Goal: Browse casually

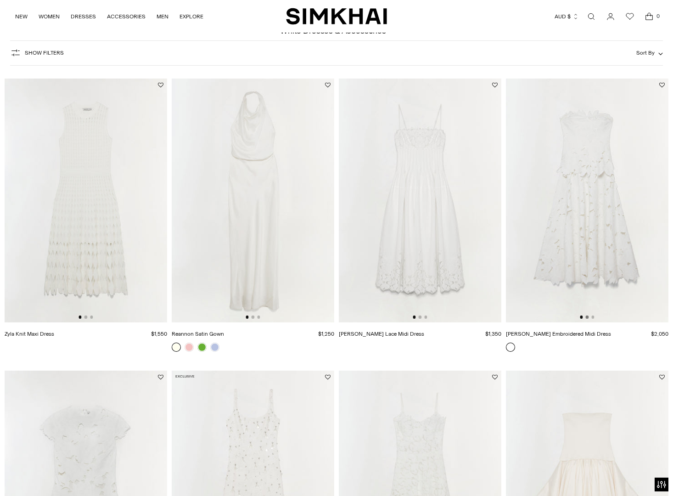
scroll to position [50, 0]
click at [588, 317] on button "Go to slide 2" at bounding box center [587, 316] width 3 height 3
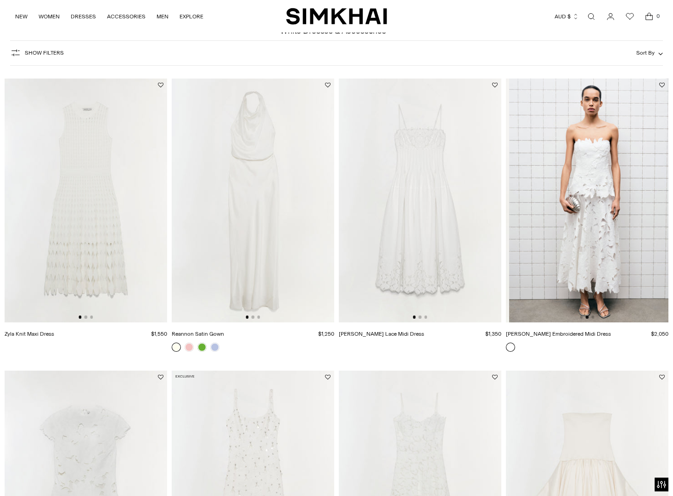
scroll to position [0, 163]
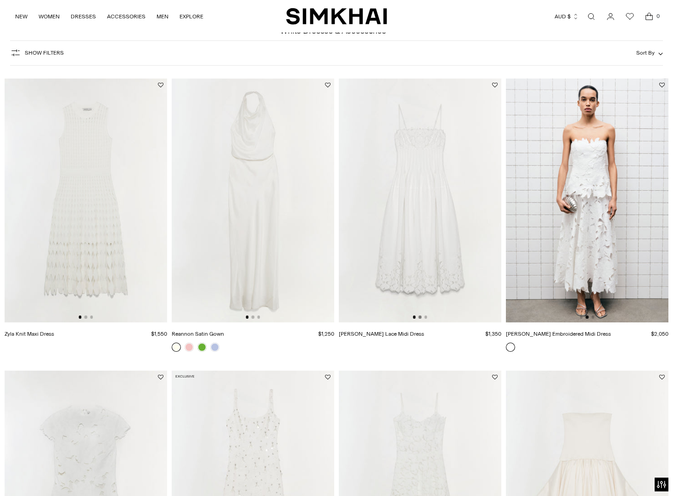
click at [421, 317] on button "Go to slide 2" at bounding box center [420, 316] width 3 height 3
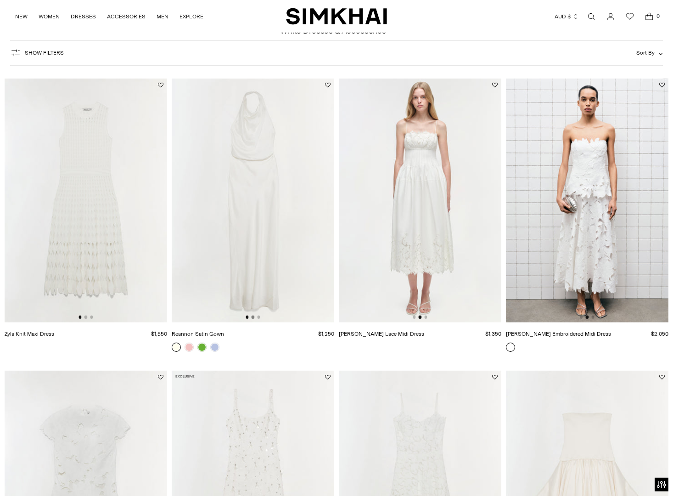
click at [254, 317] on button "Go to slide 2" at bounding box center [253, 316] width 3 height 3
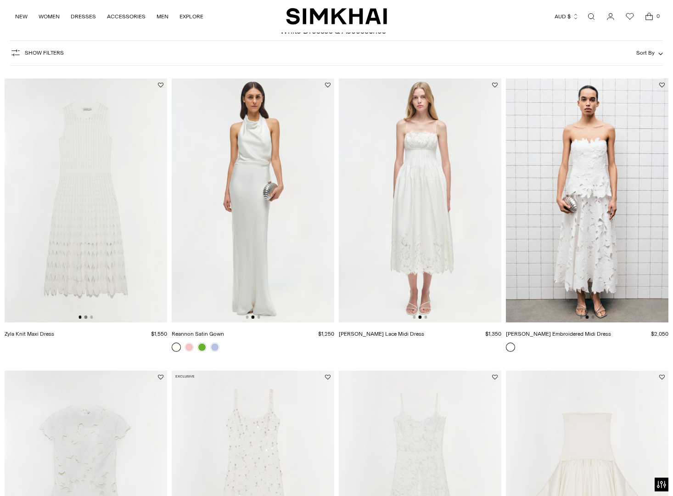
click at [85, 317] on button "Go to slide 2" at bounding box center [85, 316] width 3 height 3
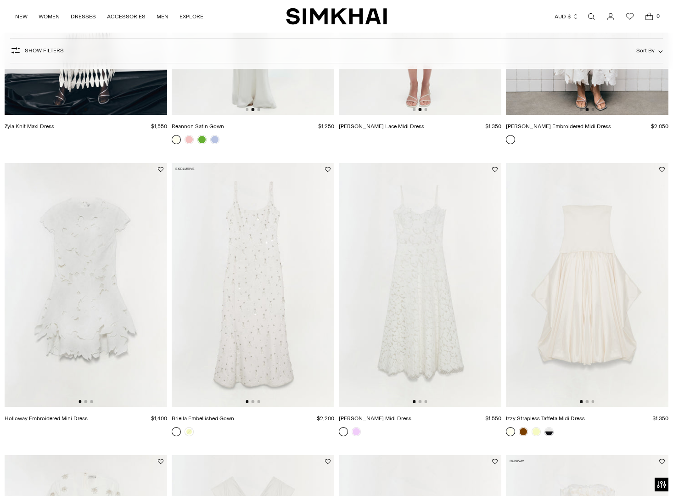
scroll to position [289, 0]
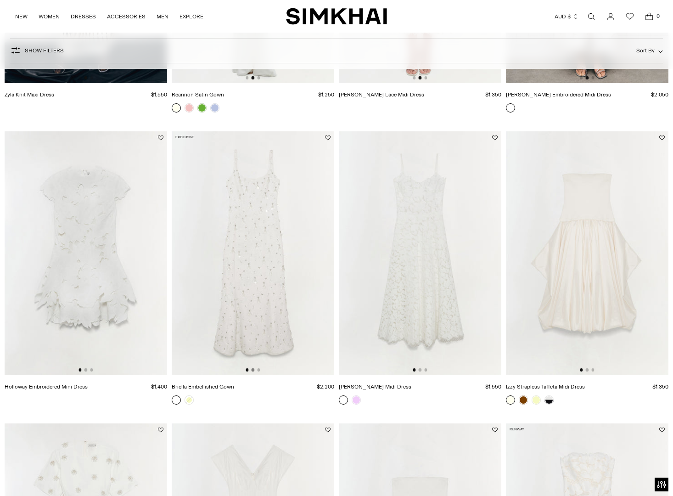
click at [254, 371] on button "Go to slide 2" at bounding box center [253, 369] width 3 height 3
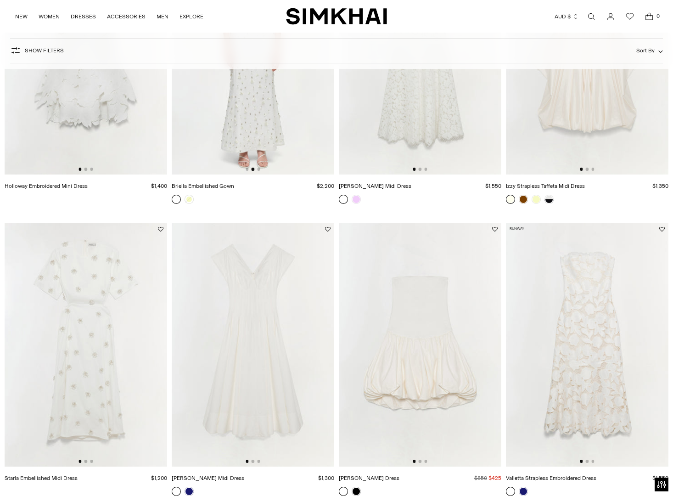
scroll to position [539, 0]
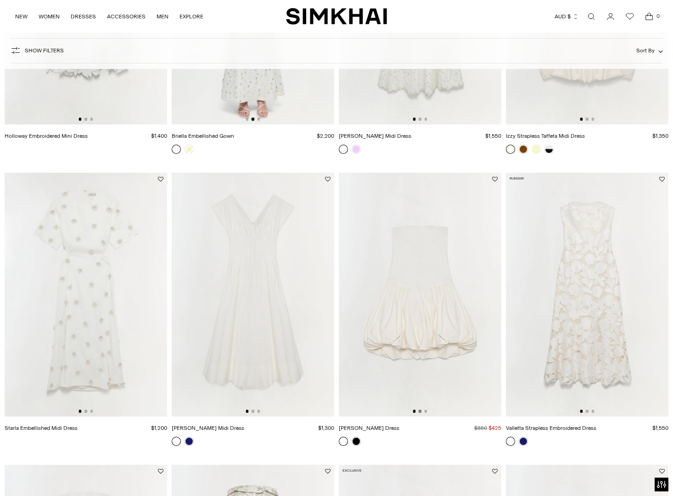
click at [420, 412] on button "Go to slide 2" at bounding box center [420, 411] width 3 height 3
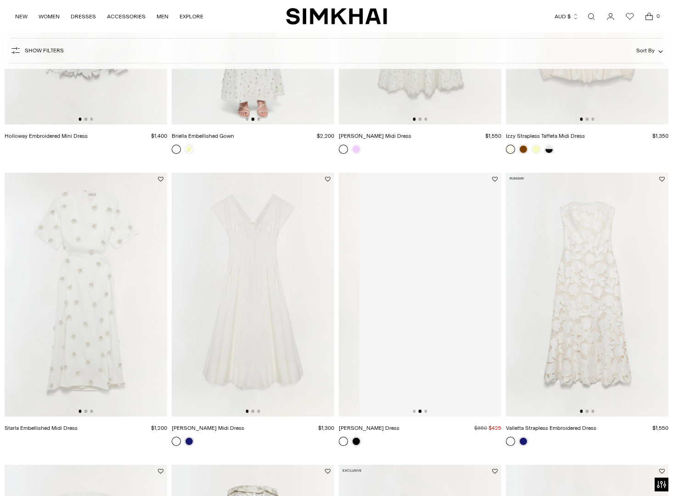
scroll to position [0, 163]
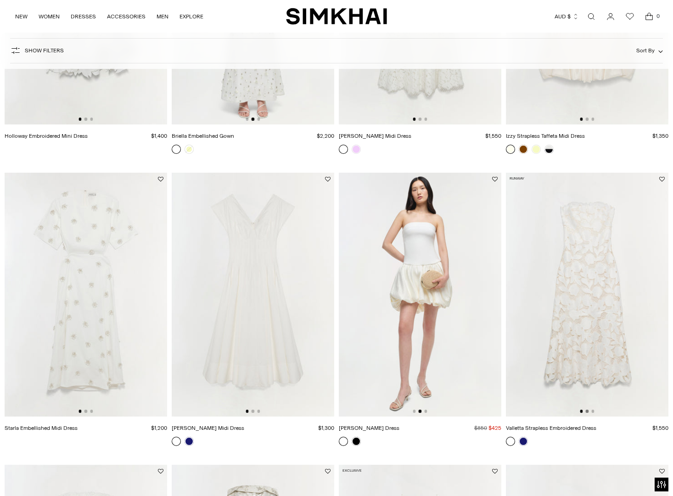
click at [588, 412] on button "Go to slide 2" at bounding box center [587, 411] width 3 height 3
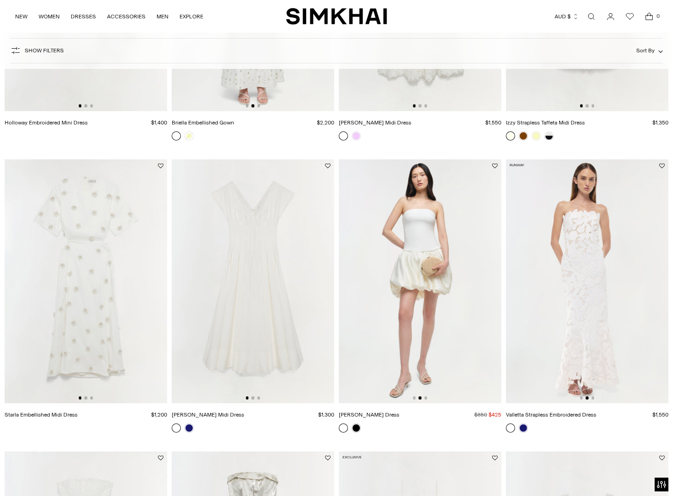
scroll to position [558, 0]
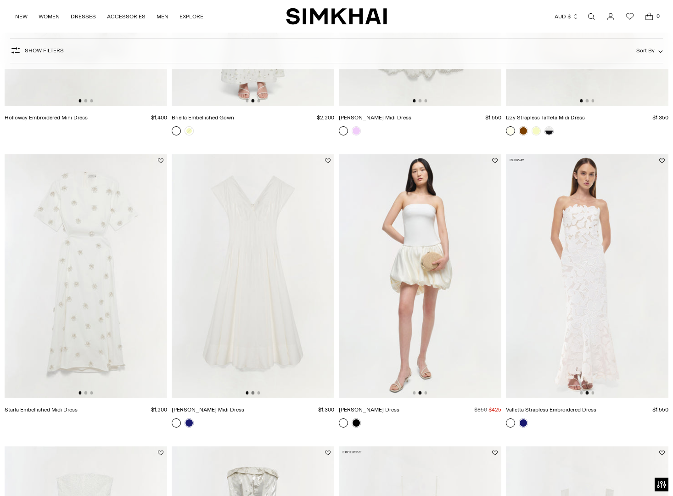
click at [252, 394] on product-media-slider at bounding box center [253, 276] width 163 height 244
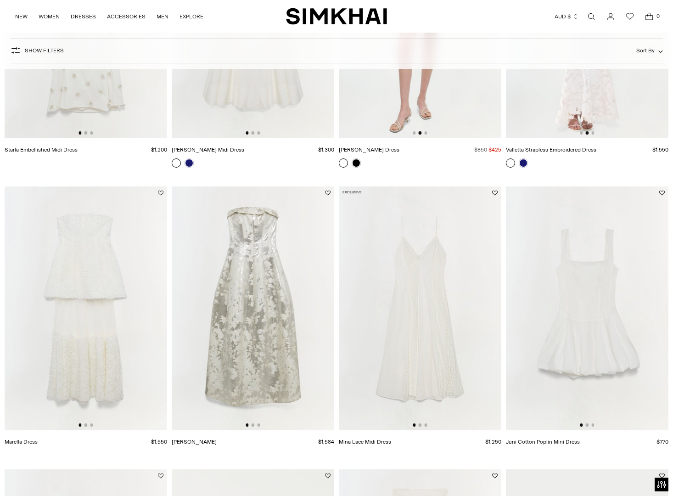
scroll to position [843, 0]
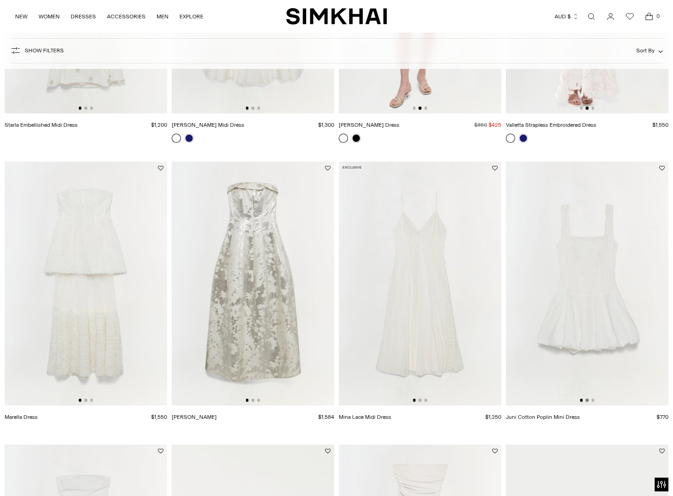
click at [589, 399] on div at bounding box center [587, 400] width 14 height 3
click at [587, 400] on button "Go to slide 2" at bounding box center [587, 400] width 3 height 3
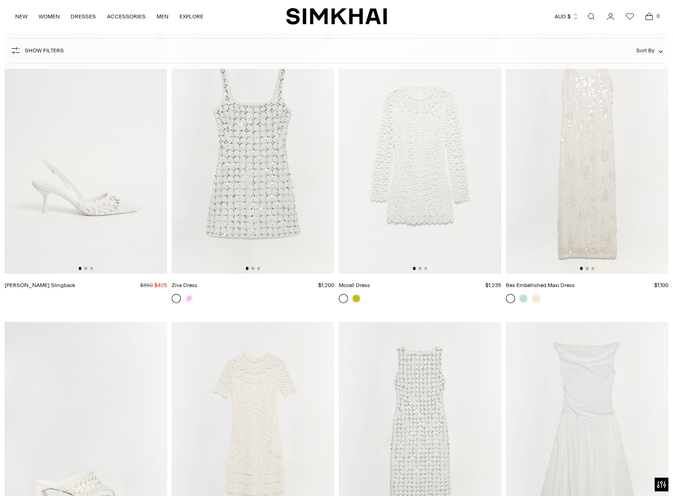
scroll to position [1684, 0]
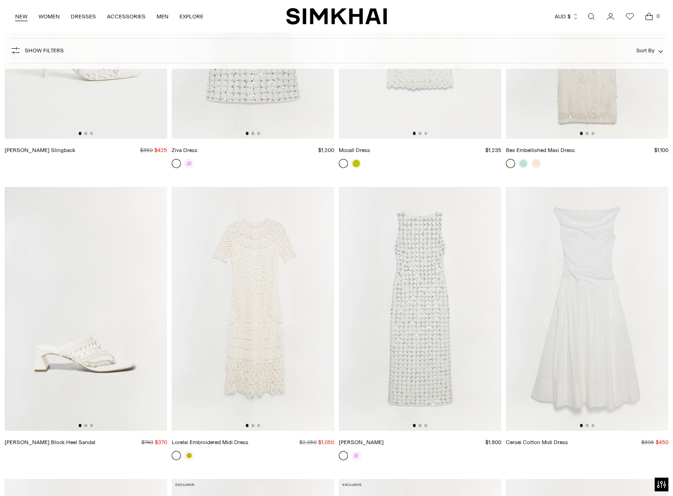
click at [23, 17] on link "NEW" at bounding box center [21, 16] width 12 height 20
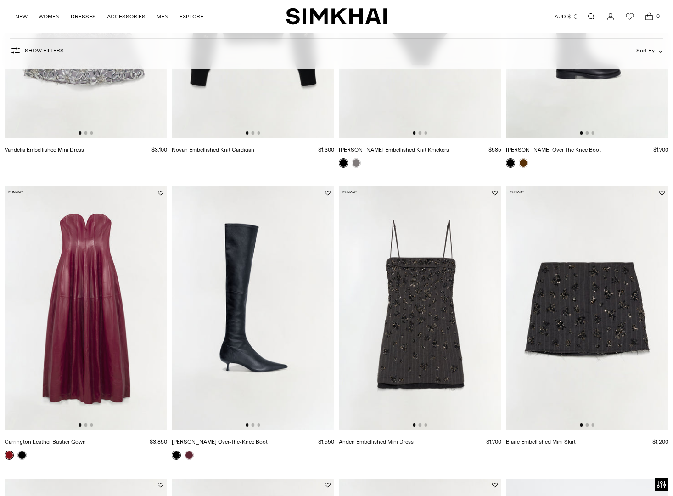
scroll to position [825, 0]
